Goal: Information Seeking & Learning: Check status

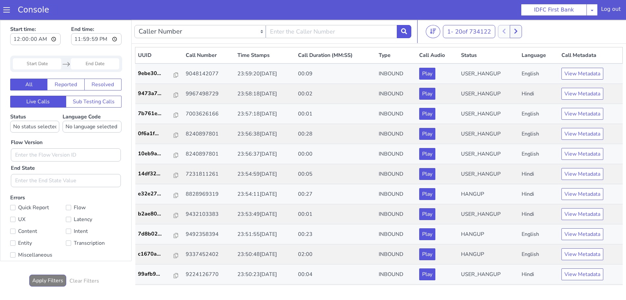
click at [10, 10] on link "Console" at bounding box center [33, 9] width 47 height 9
click at [6, 11] on span at bounding box center [6, 10] width 7 height 7
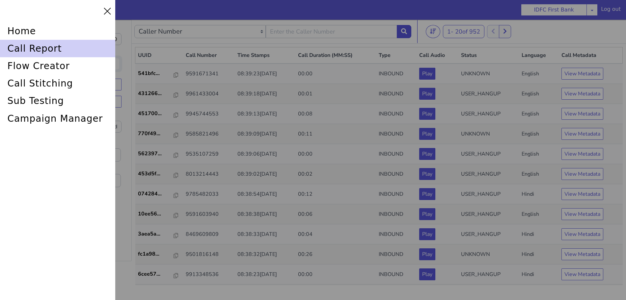
click at [17, 48] on div "call report" at bounding box center [61, 41] width 116 height 21
